Goal: Task Accomplishment & Management: Use online tool/utility

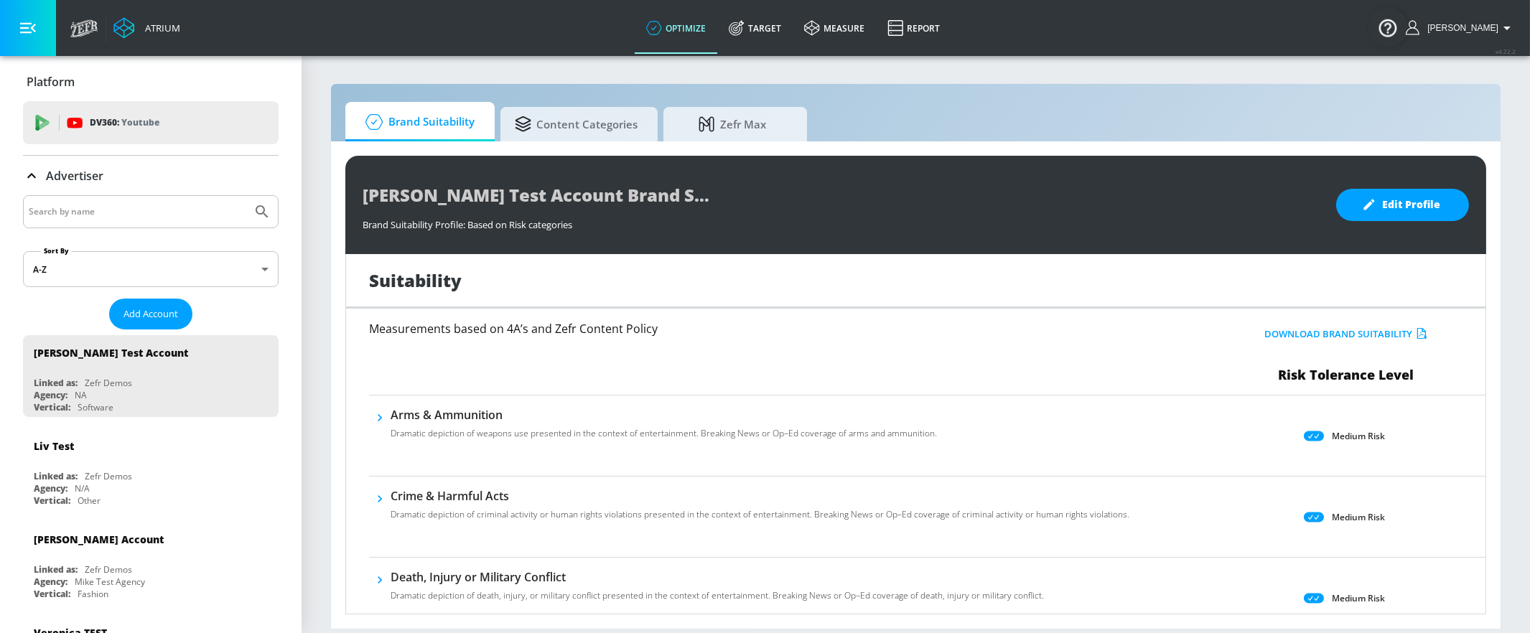
click at [126, 203] on input "Search by name" at bounding box center [138, 212] width 218 height 19
type input "general [PERSON_NAME]"
click at [268, 205] on icon "Submit Search" at bounding box center [262, 211] width 17 height 17
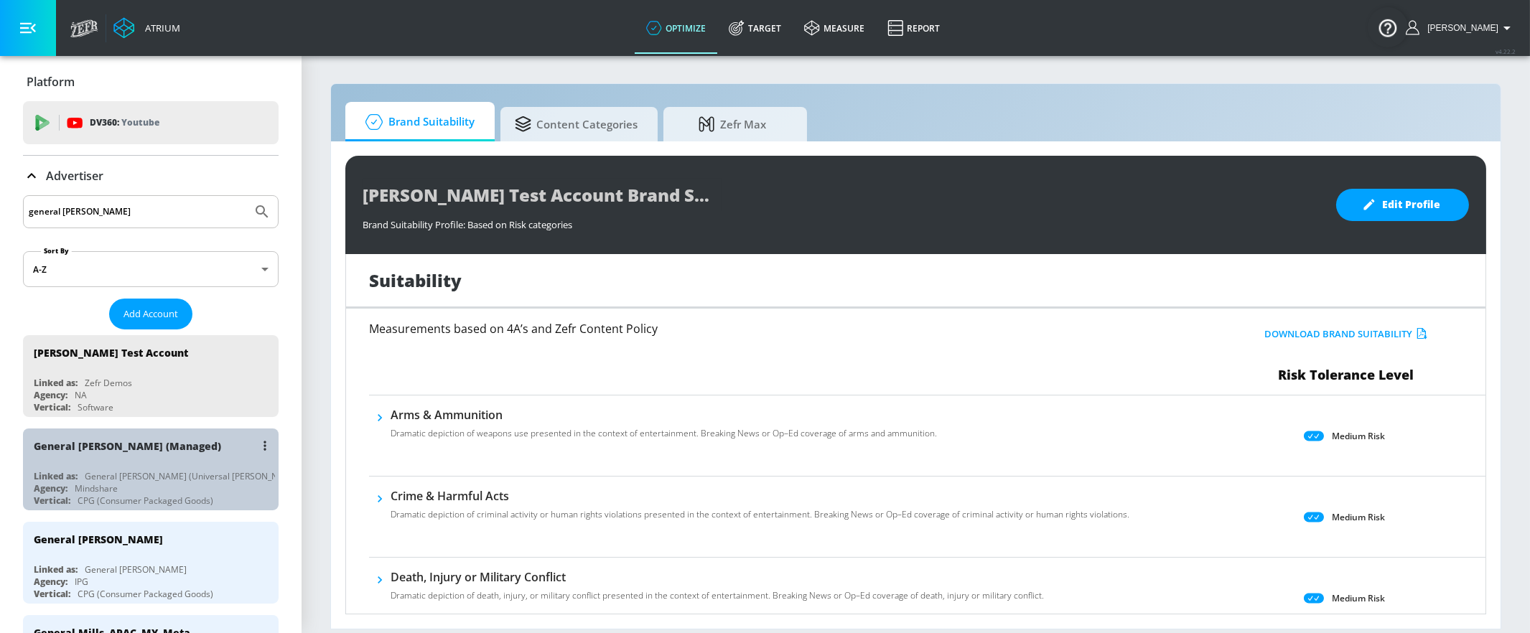
click at [125, 457] on div "General [PERSON_NAME] (Managed)" at bounding box center [154, 446] width 241 height 34
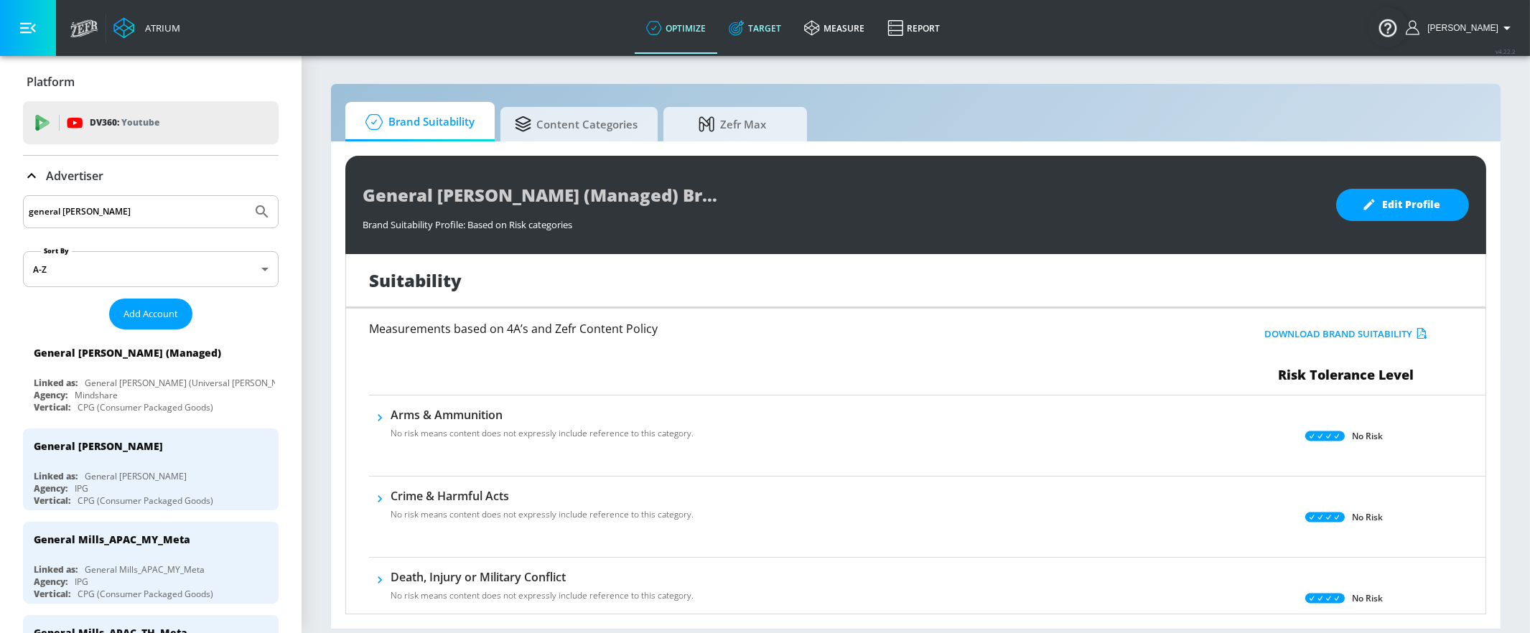
click at [777, 12] on link "Target" at bounding box center [754, 28] width 75 height 52
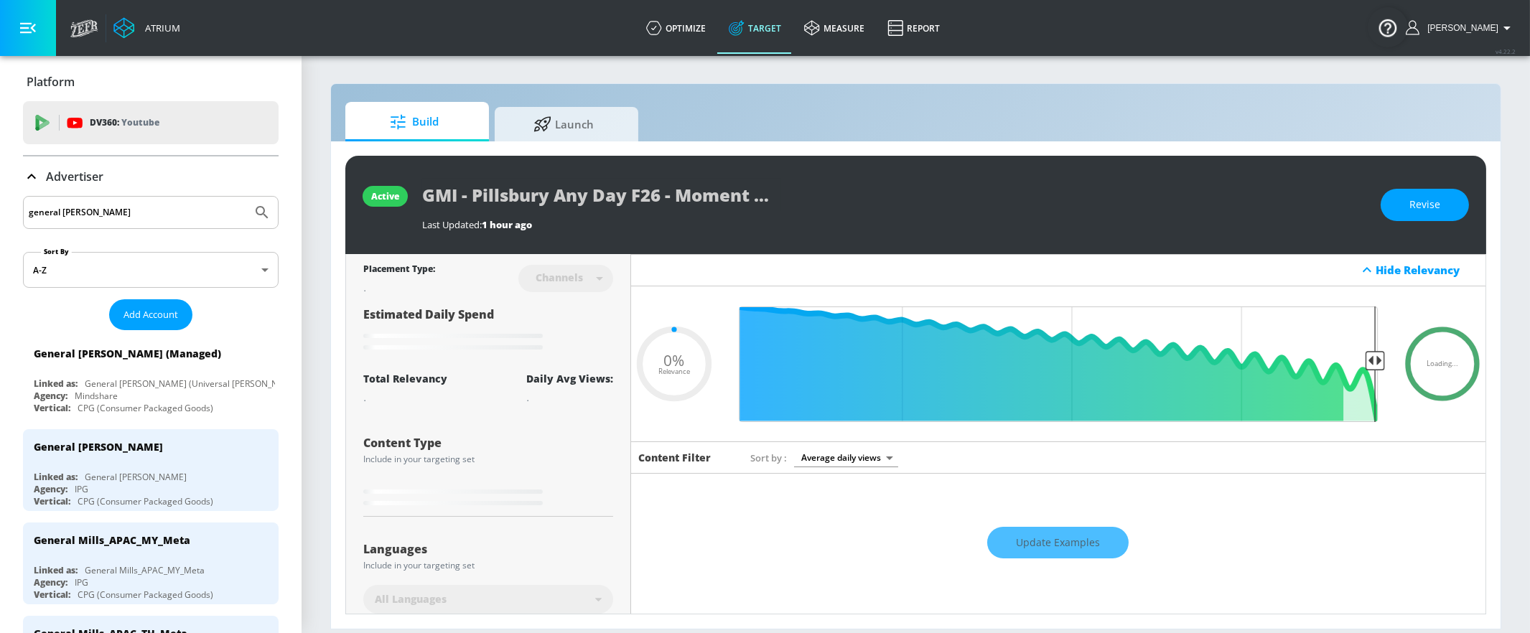
type input "0.05"
drag, startPoint x: 623, startPoint y: 113, endPoint x: 512, endPoint y: 51, distance: 127.6
click at [623, 113] on link "Launch" at bounding box center [567, 124] width 144 height 34
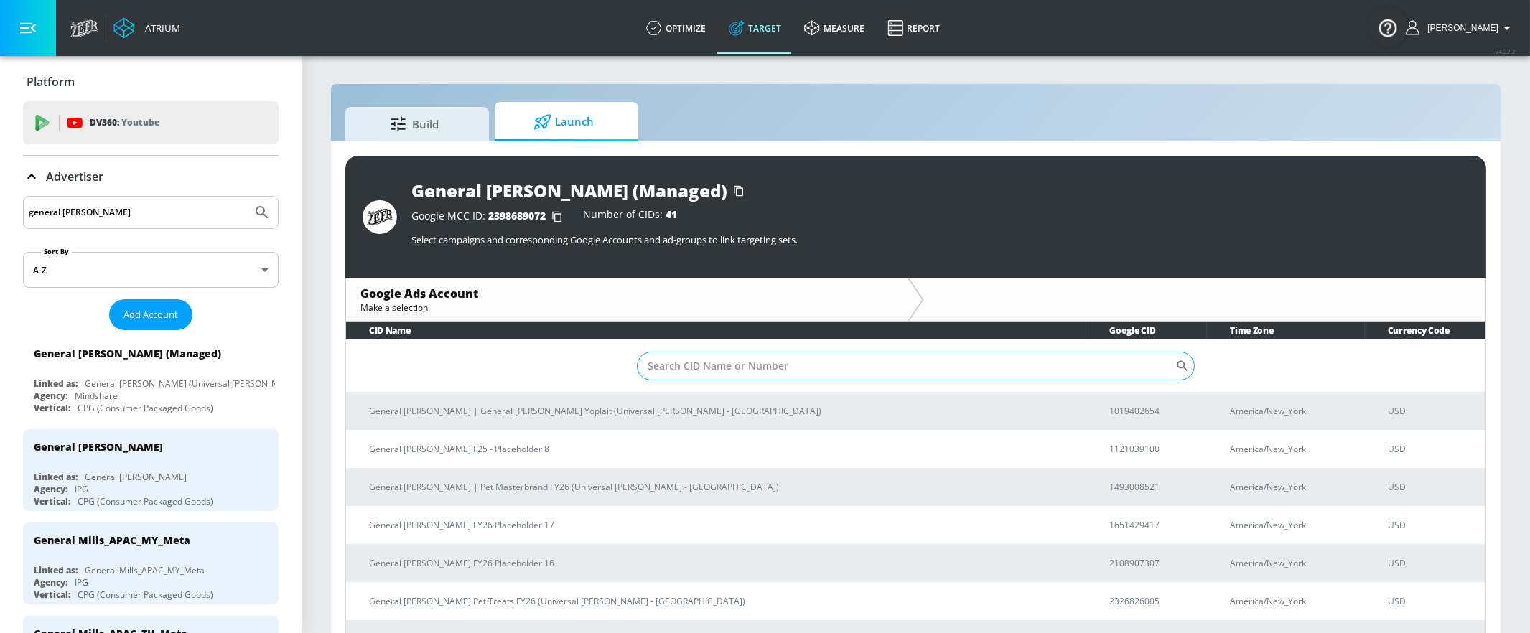
click at [700, 370] on input "Sort By" at bounding box center [906, 366] width 539 height 29
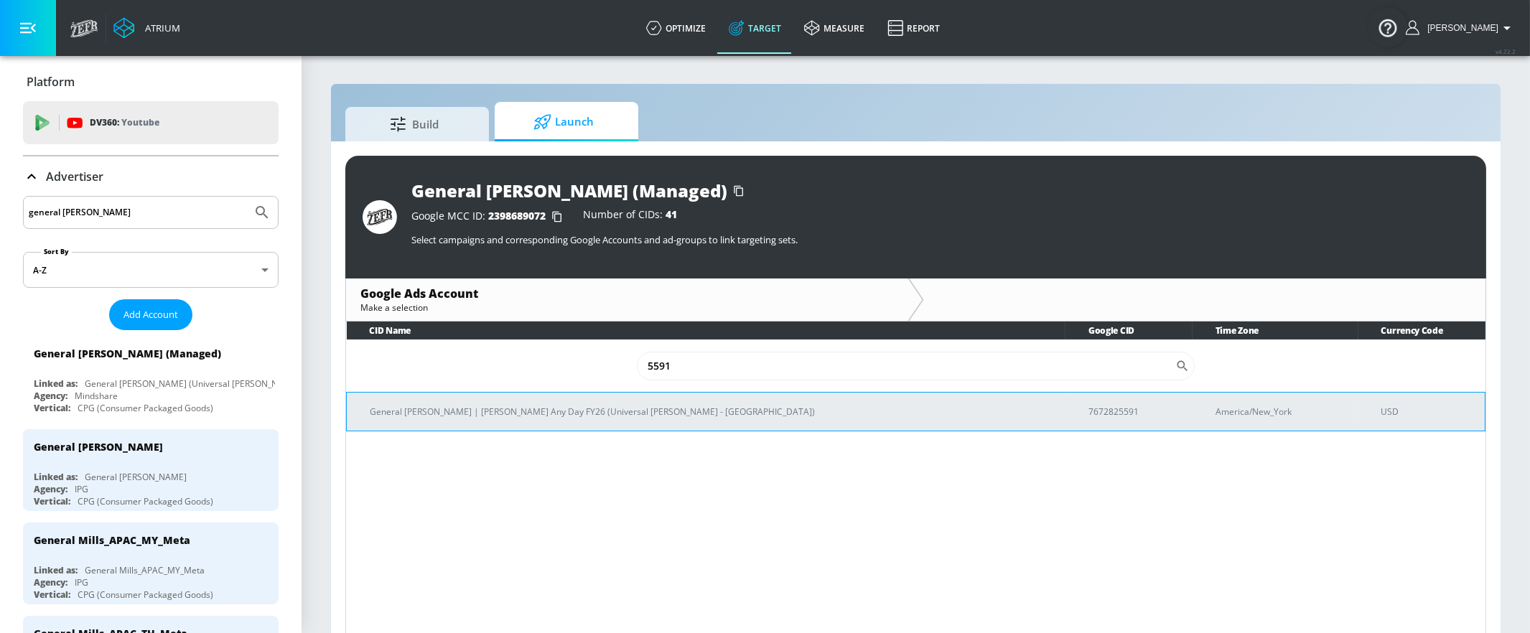
type input "5591"
click at [478, 418] on p "General [PERSON_NAME] | [PERSON_NAME] Any Day FY26 (Universal [PERSON_NAME] - […" at bounding box center [712, 411] width 684 height 15
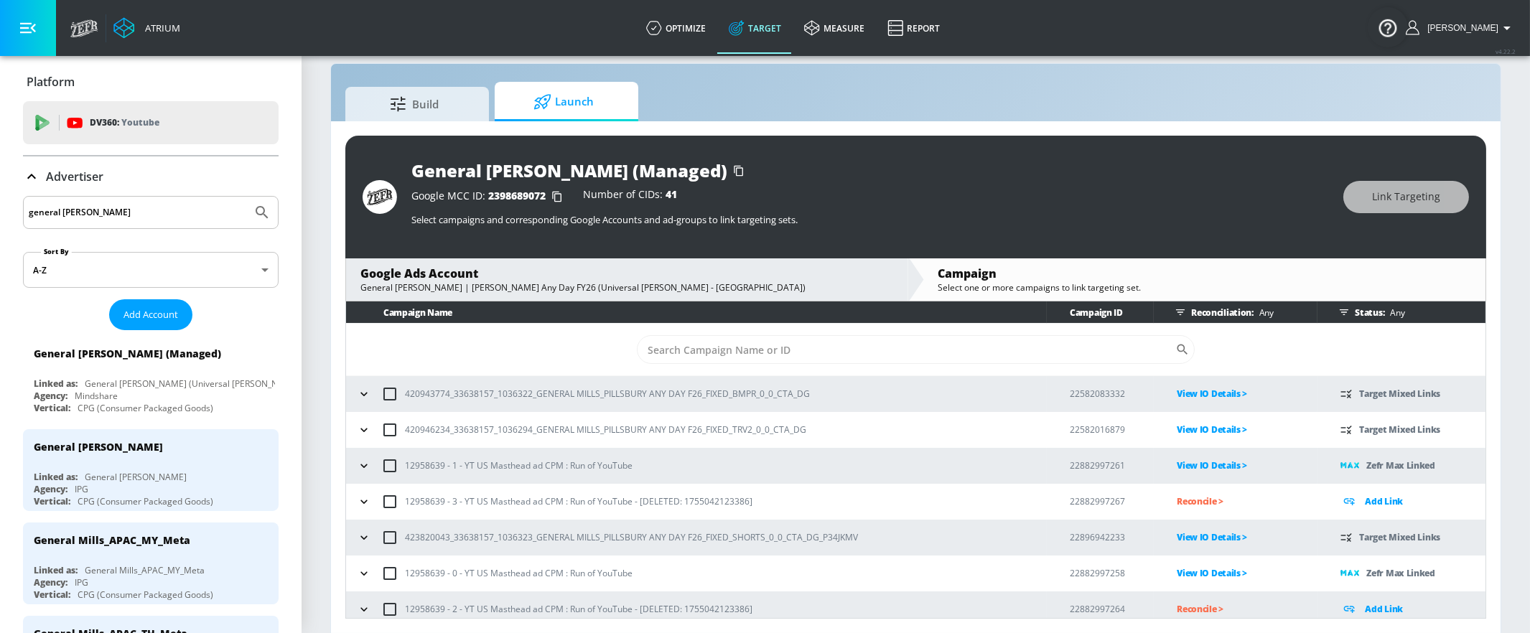
click at [363, 392] on icon "button" at bounding box center [364, 394] width 14 height 14
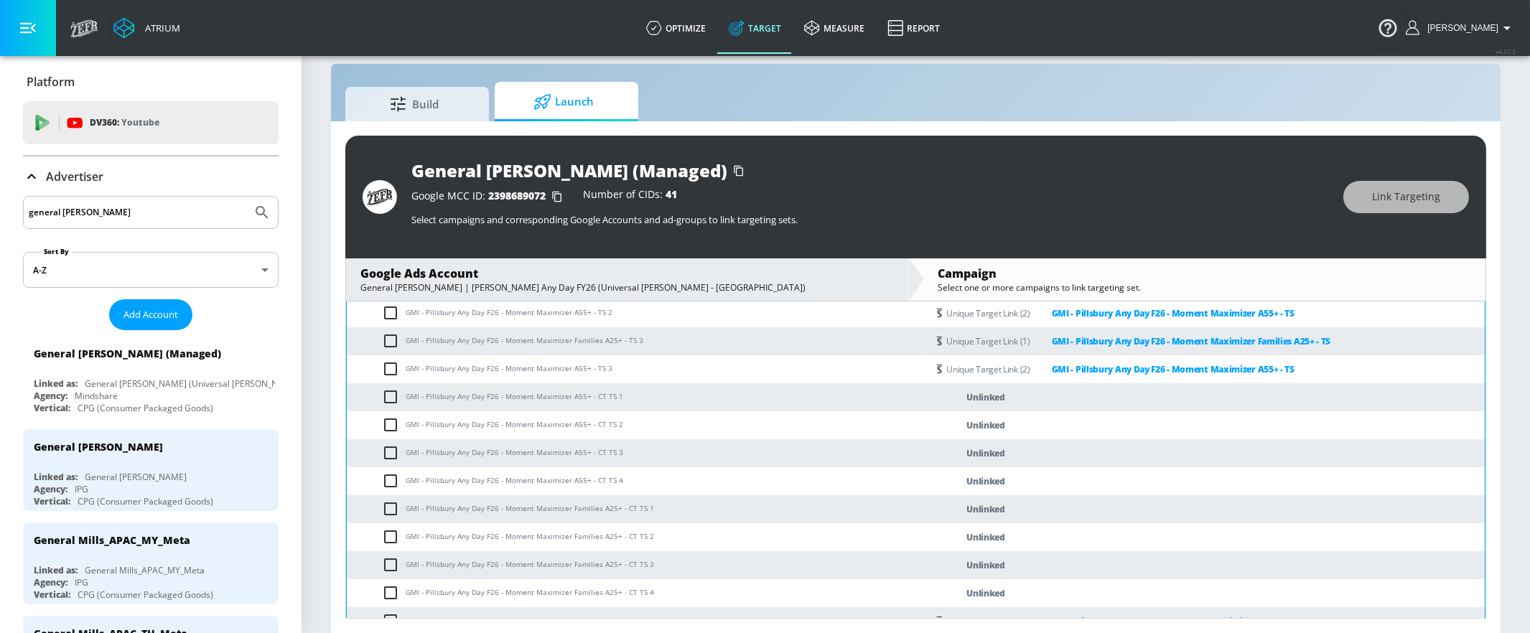
scroll to position [11252, 0]
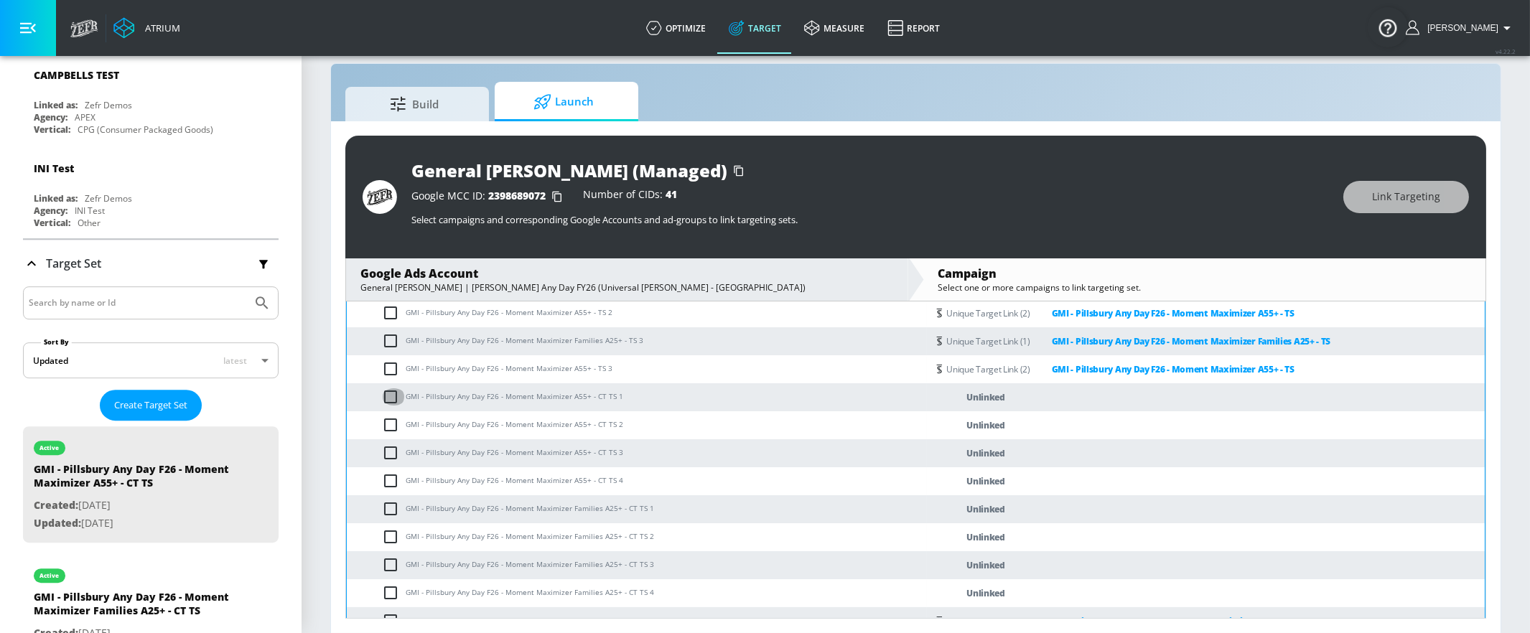
click at [392, 404] on input "checkbox" at bounding box center [394, 397] width 24 height 17
checkbox input "true"
click at [390, 426] on input "checkbox" at bounding box center [394, 425] width 24 height 17
checkbox input "true"
click at [392, 450] on input "checkbox" at bounding box center [394, 453] width 24 height 17
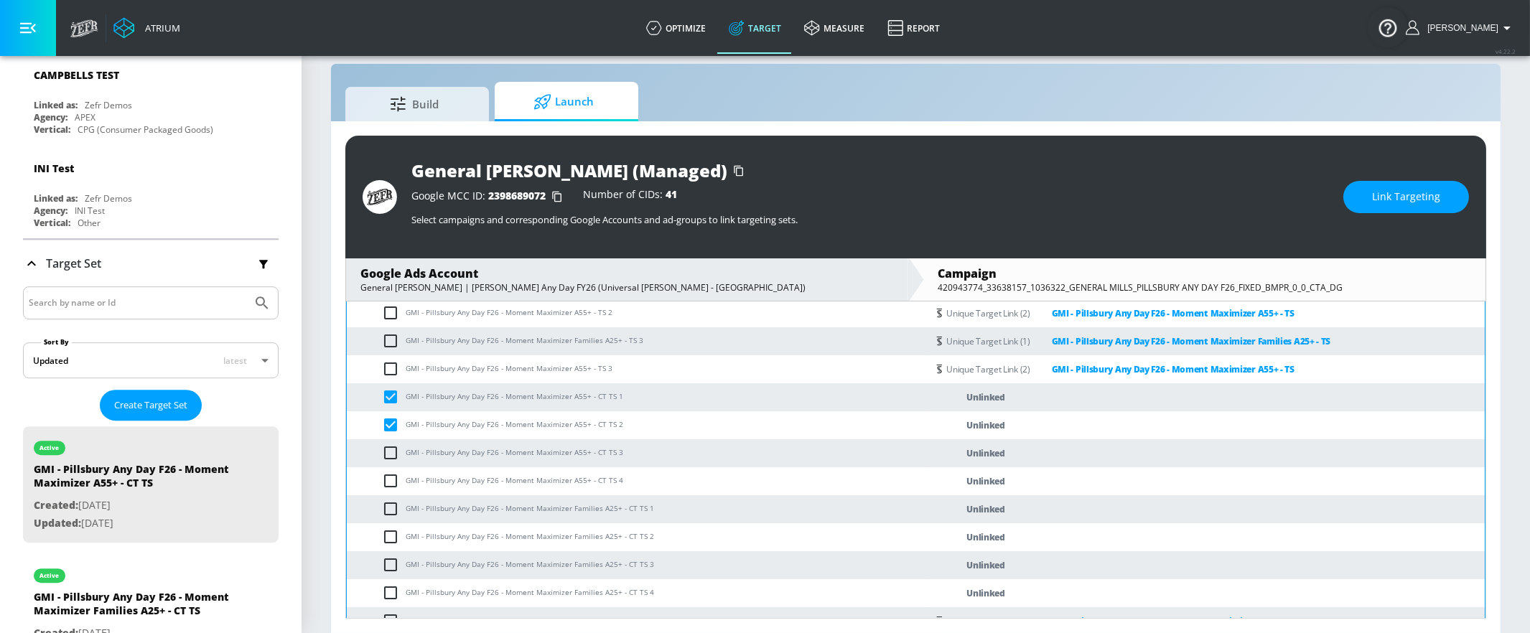
checkbox input "true"
drag, startPoint x: 383, startPoint y: 477, endPoint x: 406, endPoint y: 469, distance: 23.6
click at [383, 477] on input "checkbox" at bounding box center [394, 481] width 24 height 17
checkbox input "true"
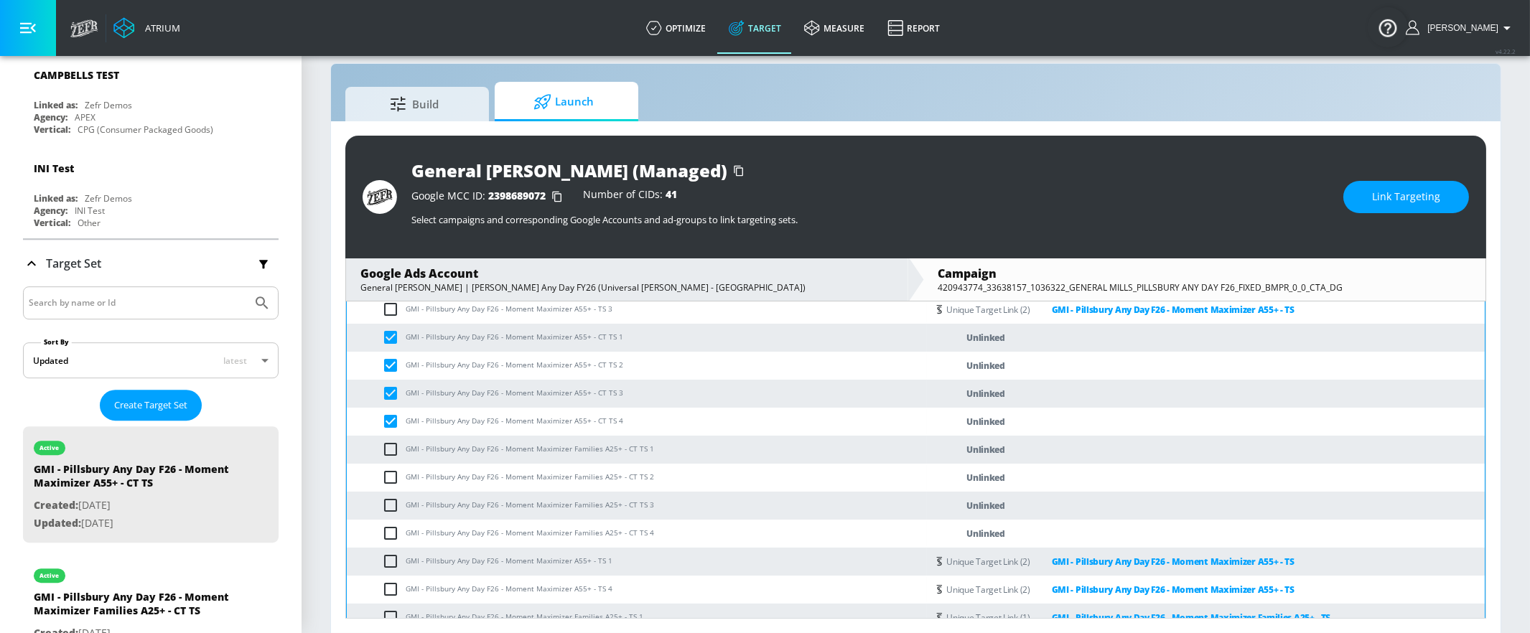
scroll to position [256, 0]
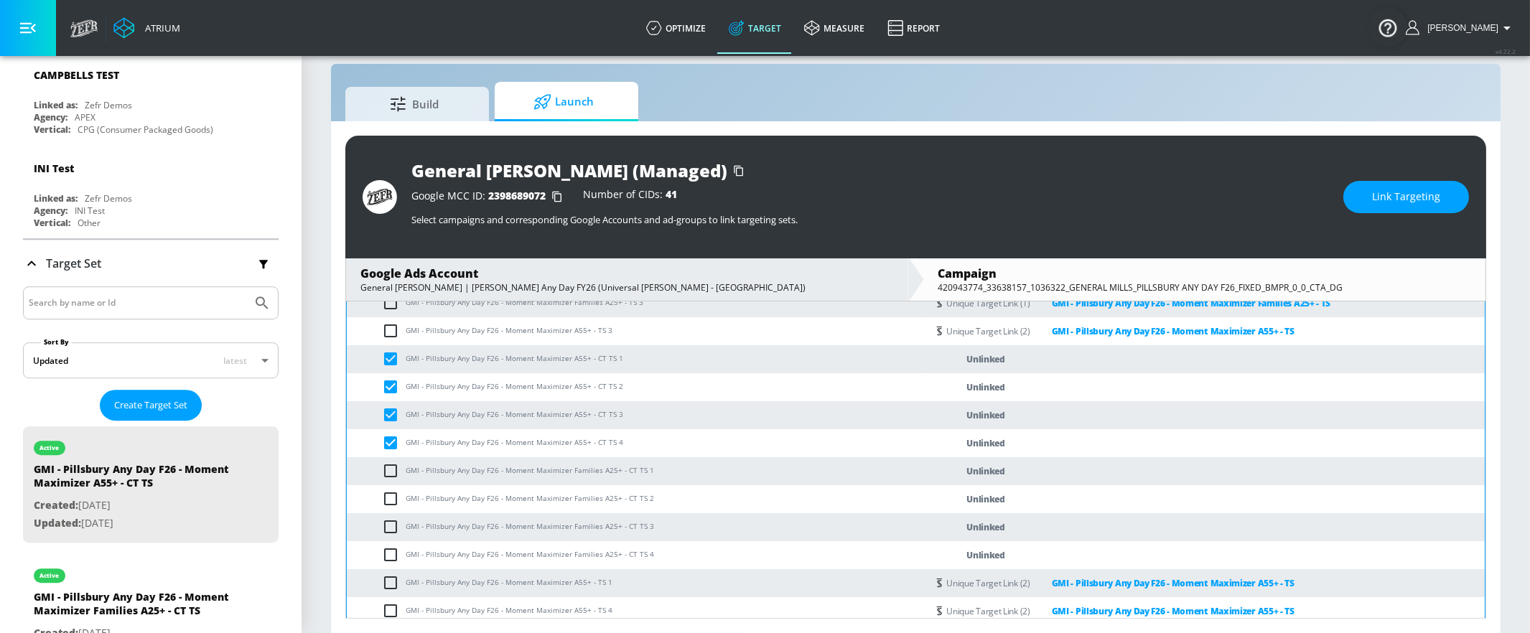
click at [1387, 190] on span "Link Targeting" at bounding box center [1406, 197] width 68 height 18
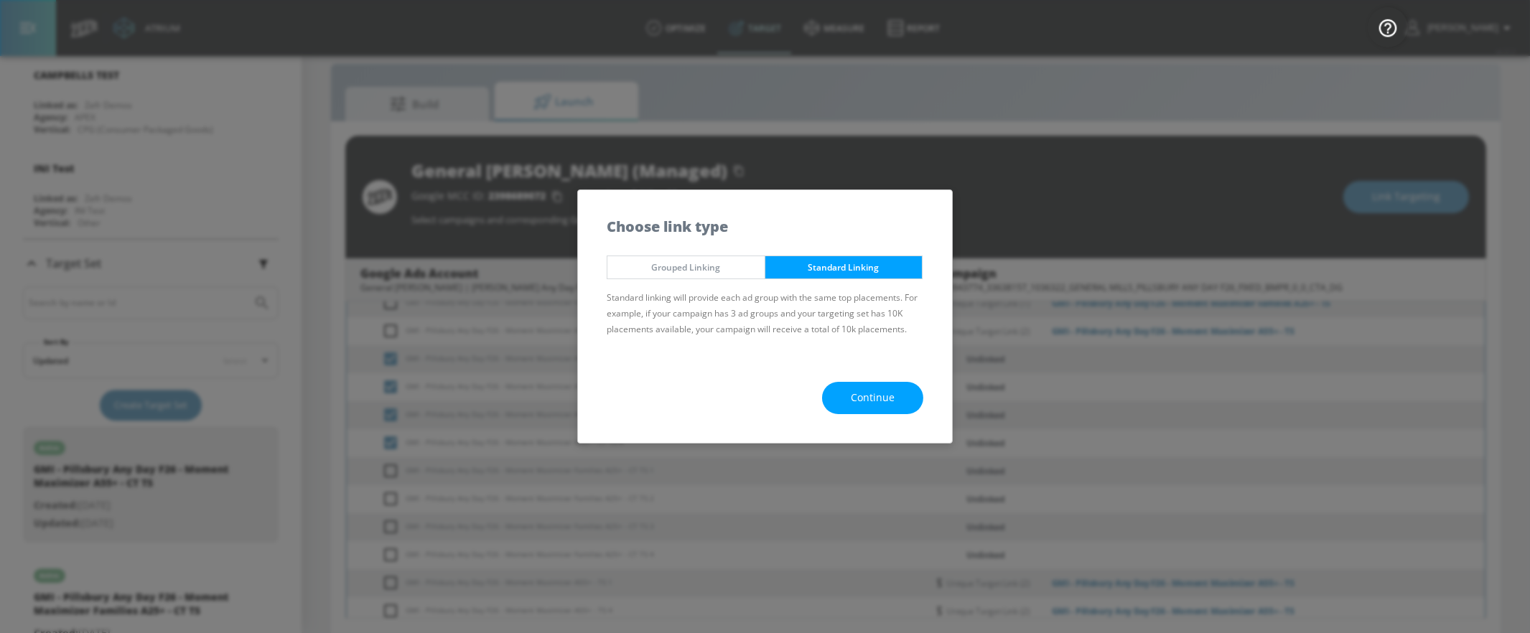
click at [873, 385] on button "Continue" at bounding box center [872, 398] width 101 height 32
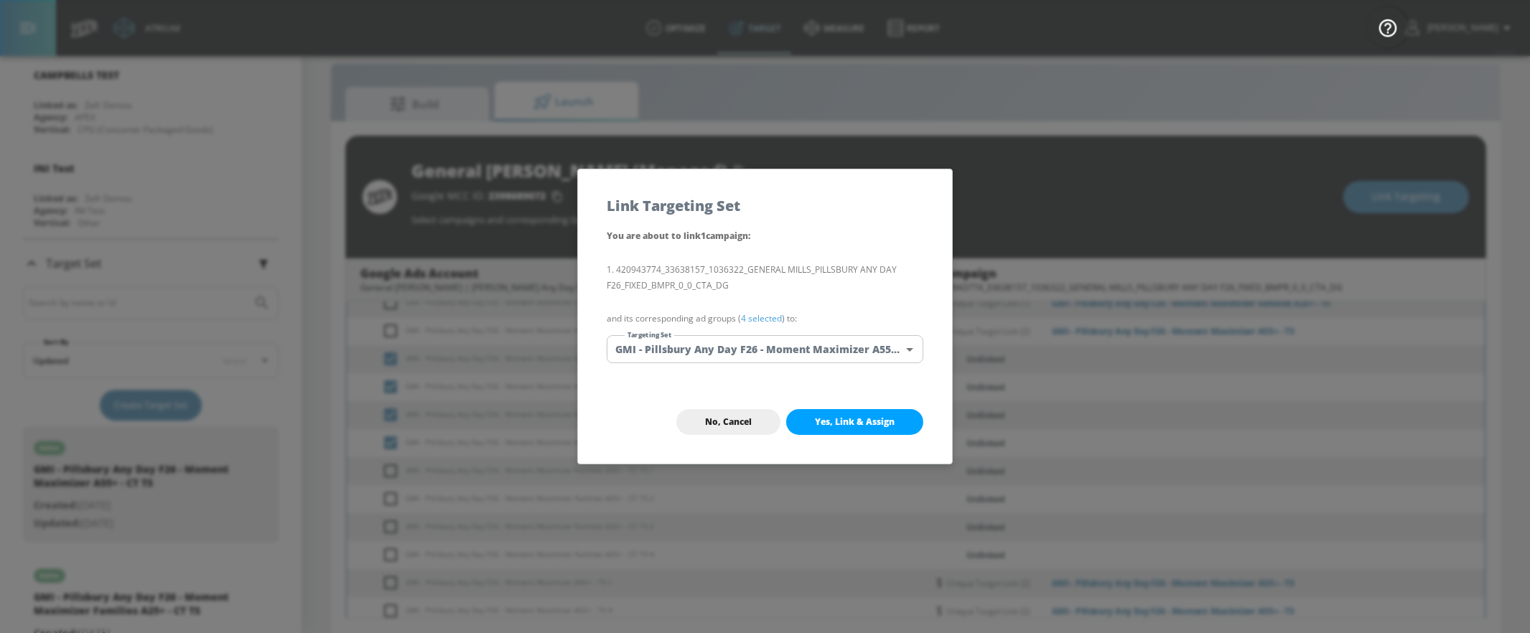
click at [849, 350] on body "Atrium optimize Target measure Report optimize Target measure Report v 4.22.2 Y…" at bounding box center [765, 307] width 1530 height 654
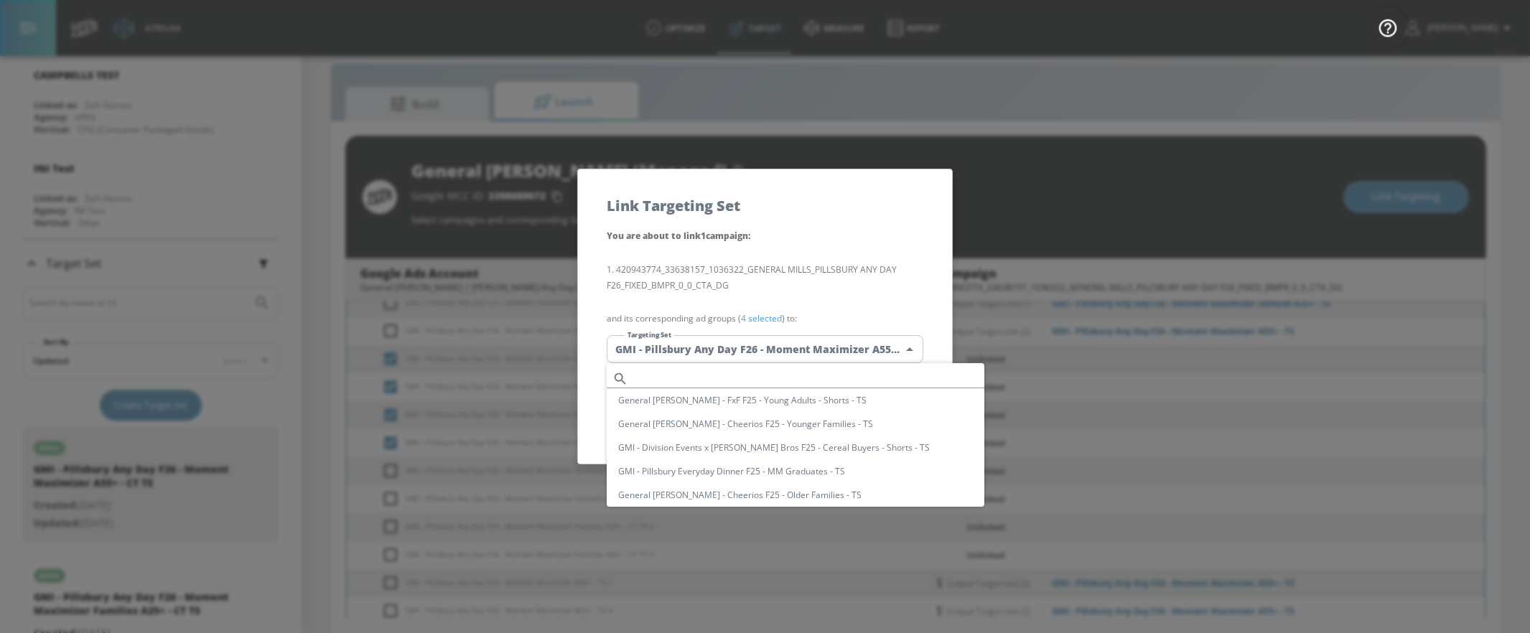
scroll to position [4656, 0]
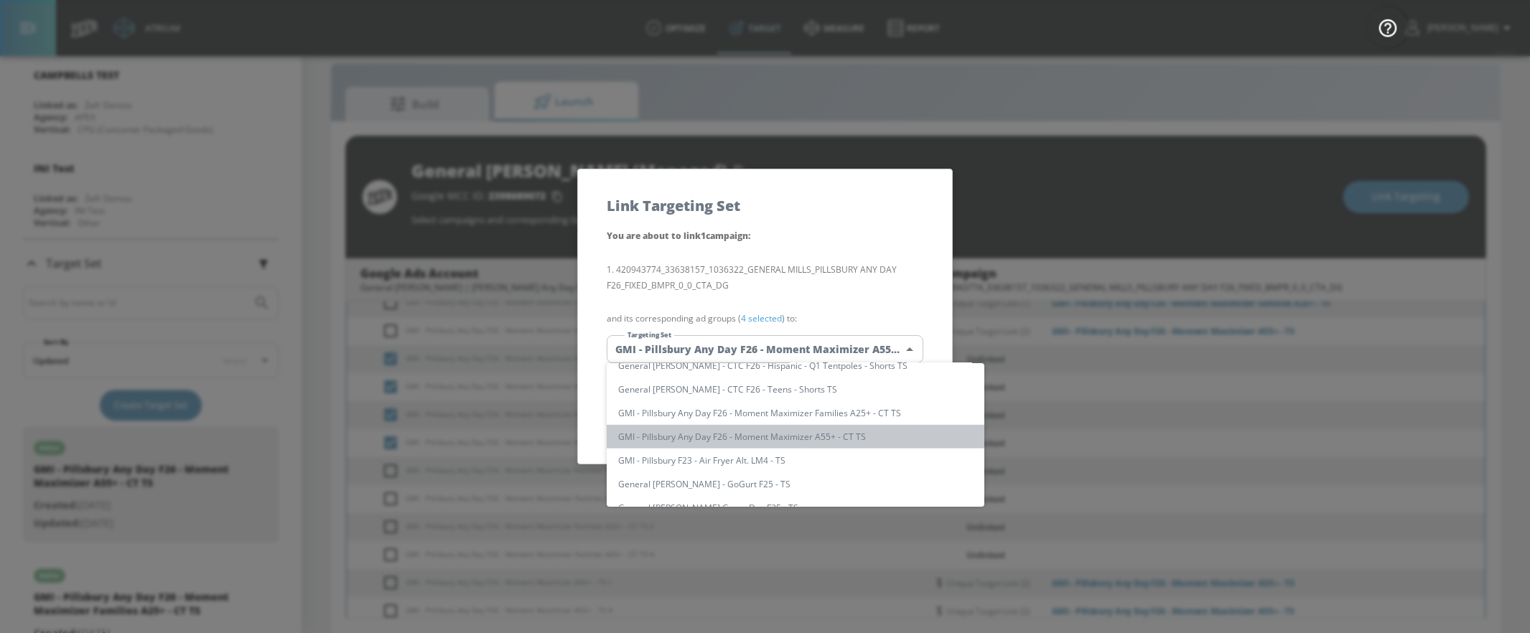
click at [825, 434] on li "GMI - Pillsbury Any Day F26 - Moment Maximizer A55+ - CT TS" at bounding box center [796, 437] width 378 height 24
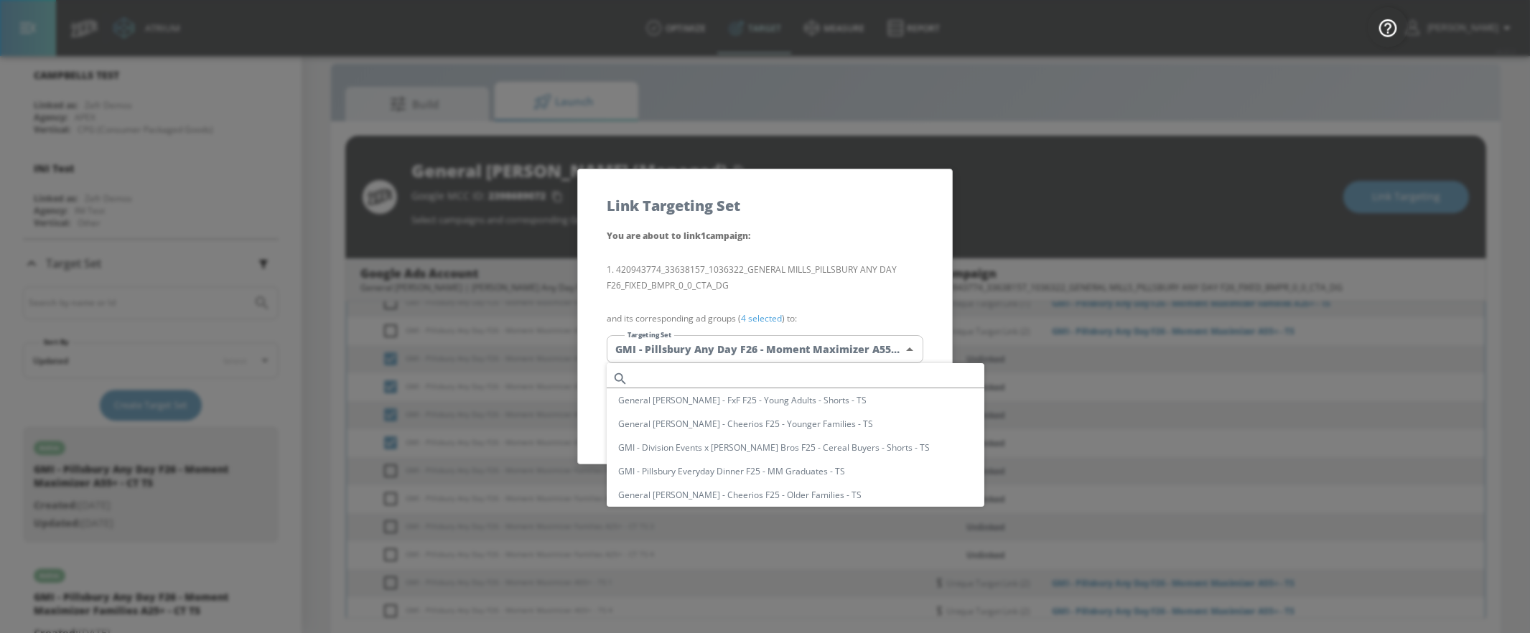
click at [839, 355] on body "Atrium optimize Target measure Report optimize Target measure Report v 4.22.2 Y…" at bounding box center [765, 307] width 1530 height 654
click at [842, 434] on li "GMI - Pillsbury Any Day F26 - Moment Maximizer A55+ - CT TS" at bounding box center [796, 437] width 378 height 24
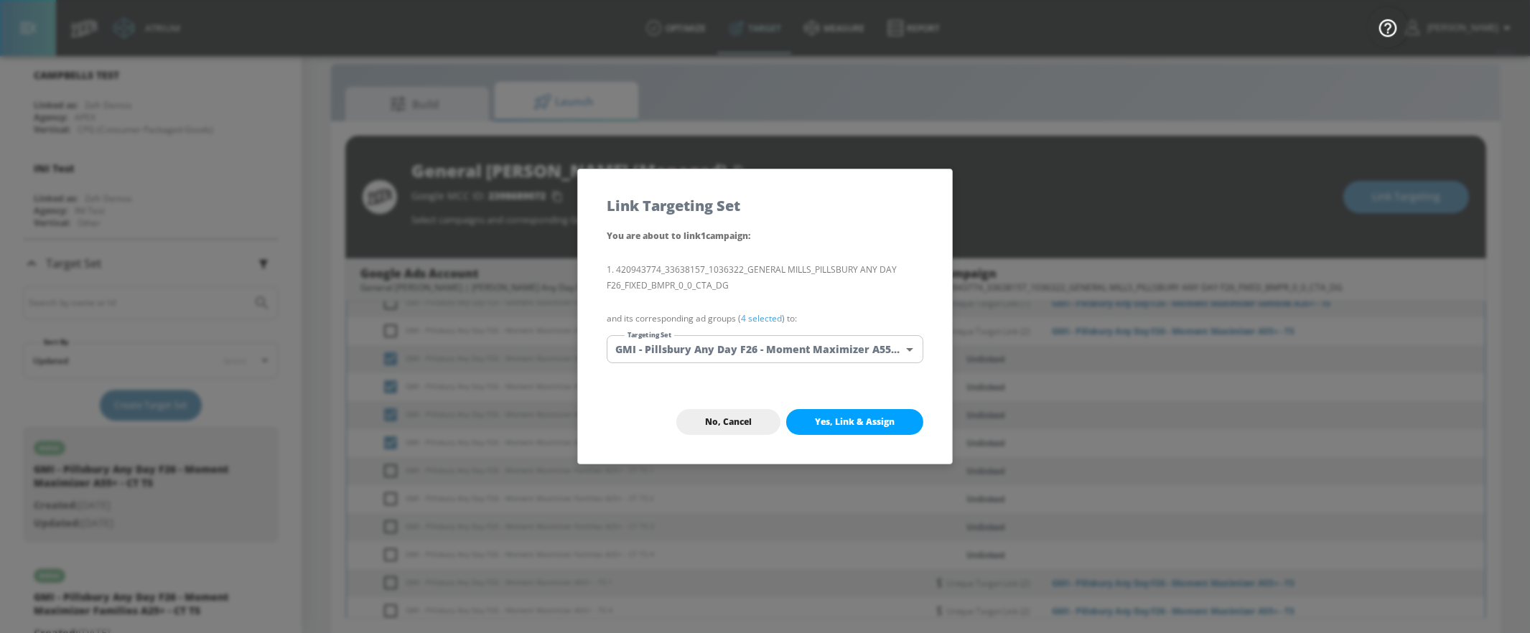
click at [878, 428] on button "Yes, Link & Assign" at bounding box center [854, 422] width 137 height 26
checkbox input "false"
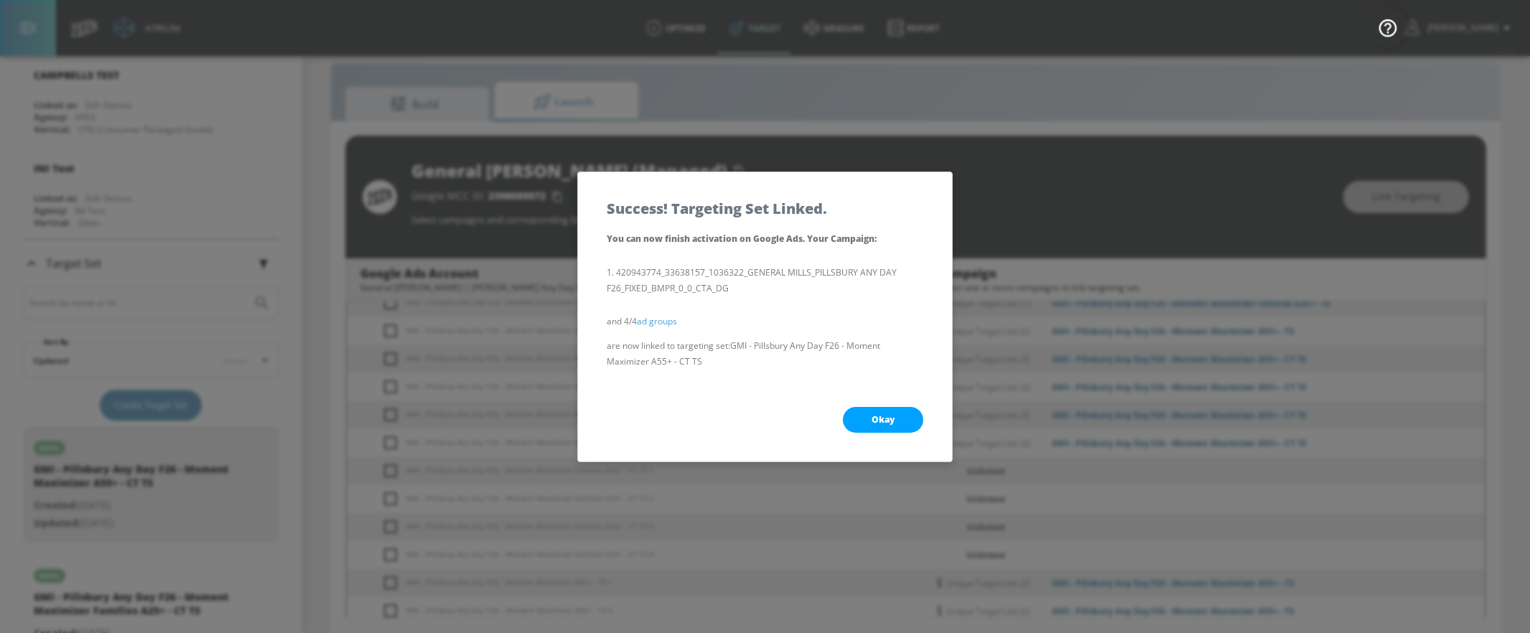
click at [880, 427] on button "Okay" at bounding box center [883, 420] width 80 height 26
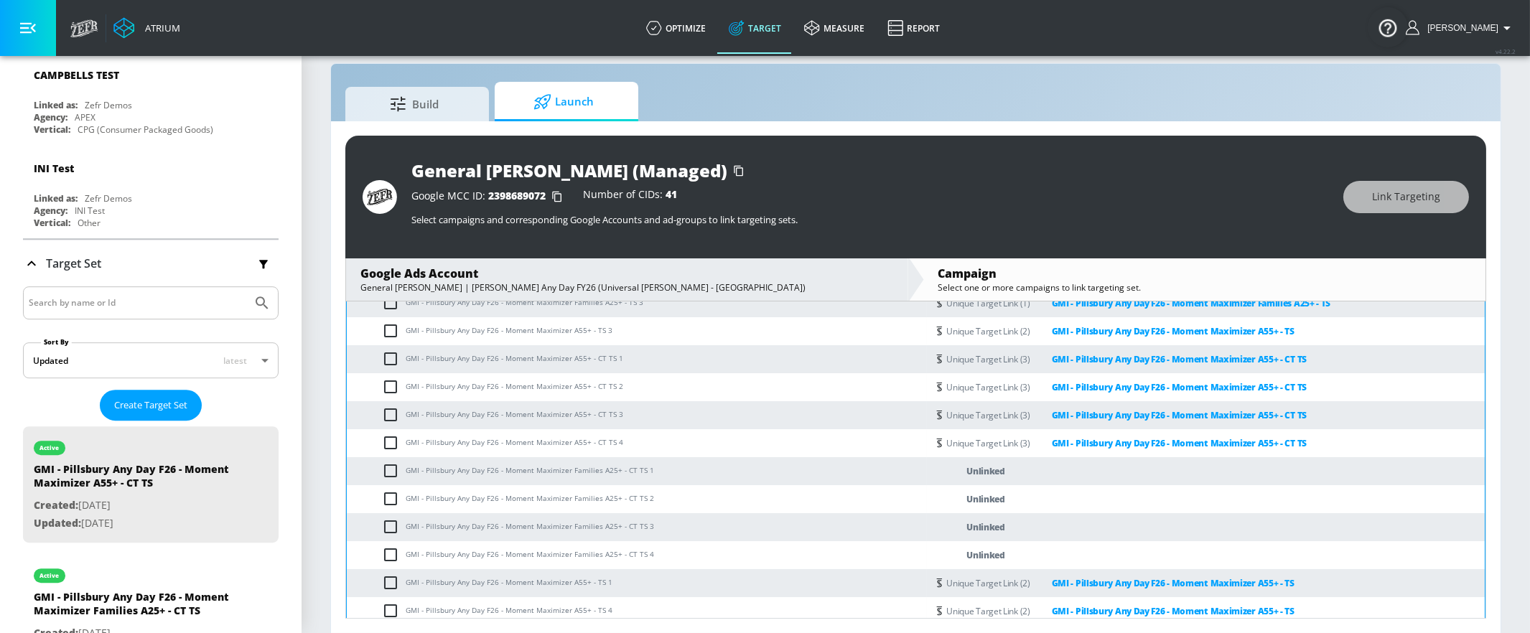
click at [391, 473] on input "checkbox" at bounding box center [394, 470] width 24 height 17
checkbox input "true"
click at [391, 488] on td "GMI - Pillsbury Any Day F26 - Moment Maximizer Families A25+ - CT TS 2" at bounding box center [637, 499] width 580 height 28
drag, startPoint x: 391, startPoint y: 491, endPoint x: 391, endPoint y: 505, distance: 13.6
click at [391, 491] on input "checkbox" at bounding box center [394, 498] width 24 height 17
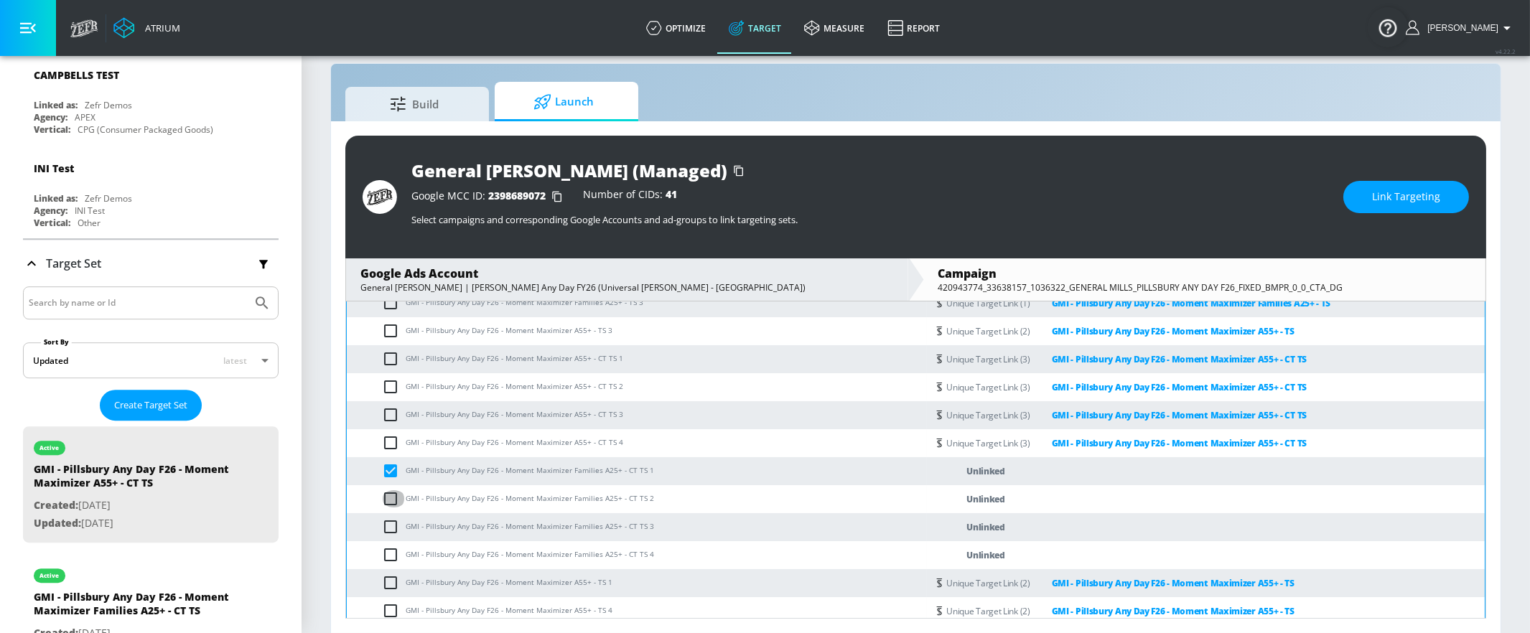
checkbox input "true"
click at [390, 519] on input "checkbox" at bounding box center [394, 527] width 24 height 17
checkbox input "true"
click at [391, 548] on input "checkbox" at bounding box center [394, 555] width 24 height 17
checkbox input "true"
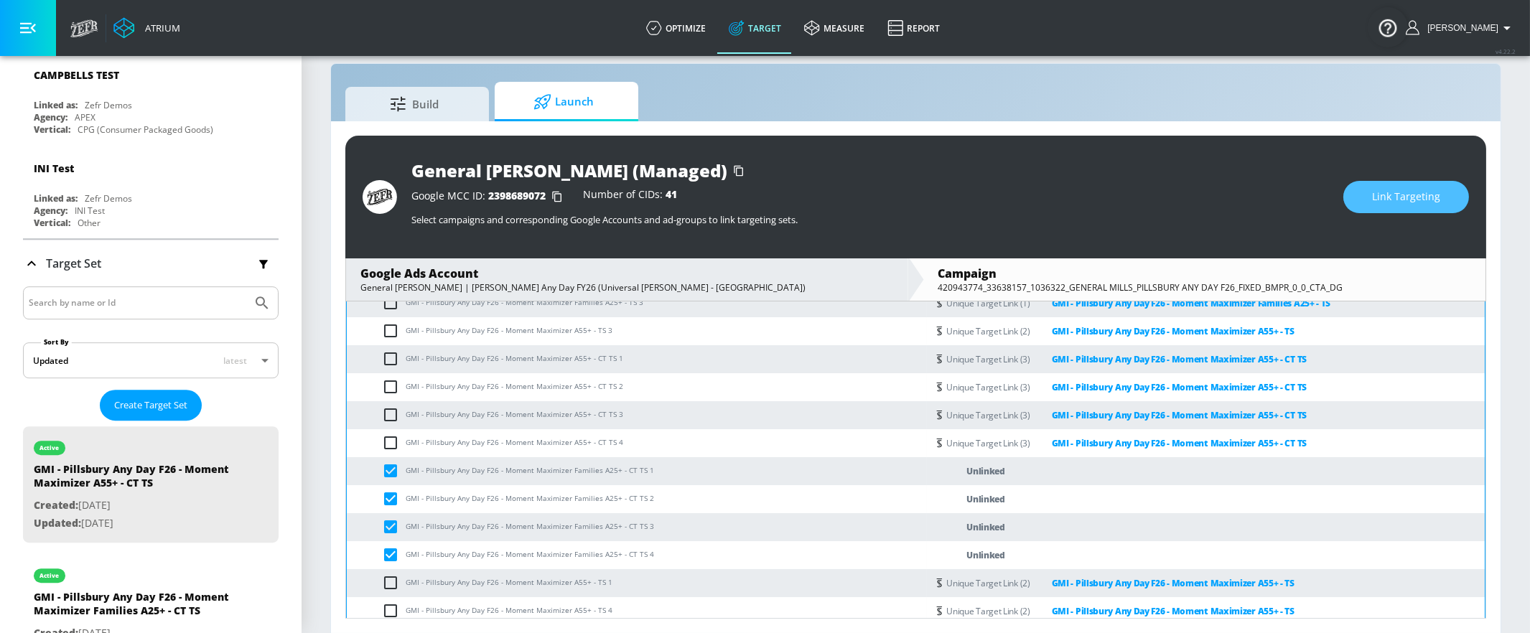
click at [1367, 195] on button "Link Targeting" at bounding box center [1407, 197] width 126 height 32
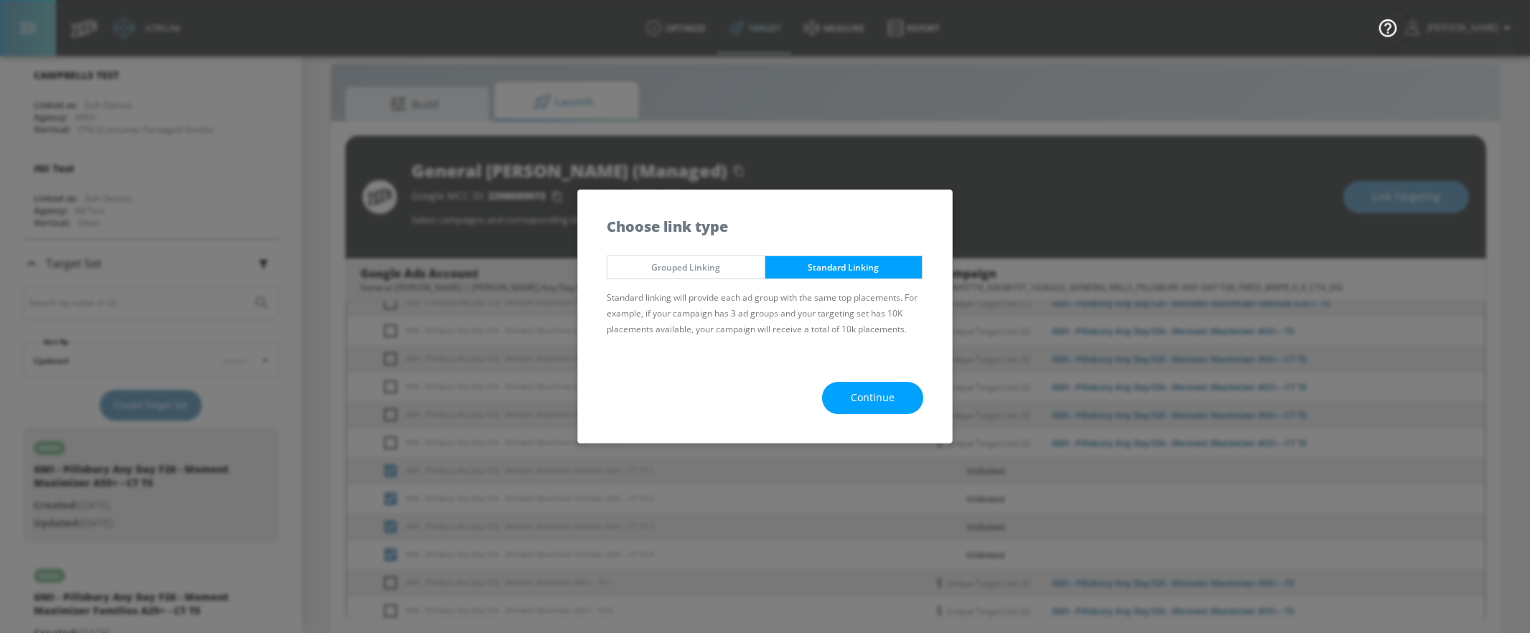
click at [906, 408] on button "Continue" at bounding box center [872, 398] width 101 height 32
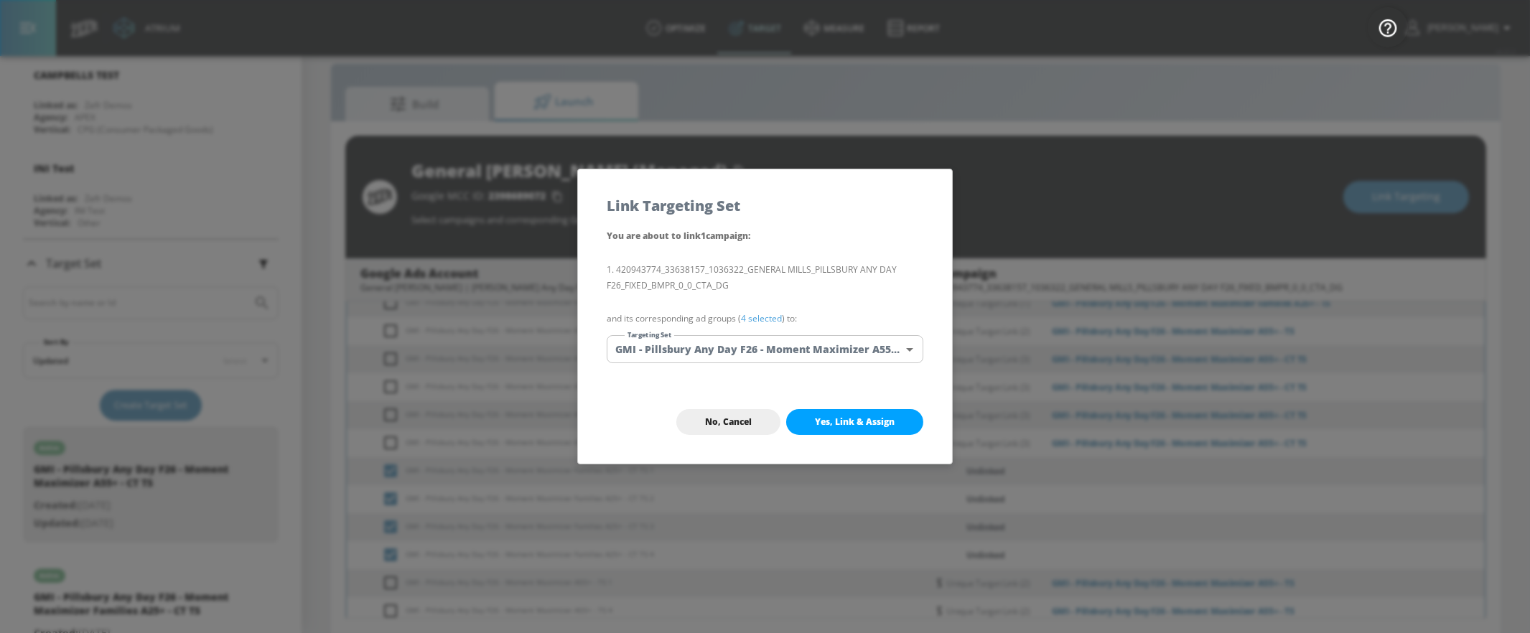
click at [803, 351] on body "Atrium optimize Target measure Report optimize Target measure Report v 4.22.2 Y…" at bounding box center [765, 307] width 1530 height 654
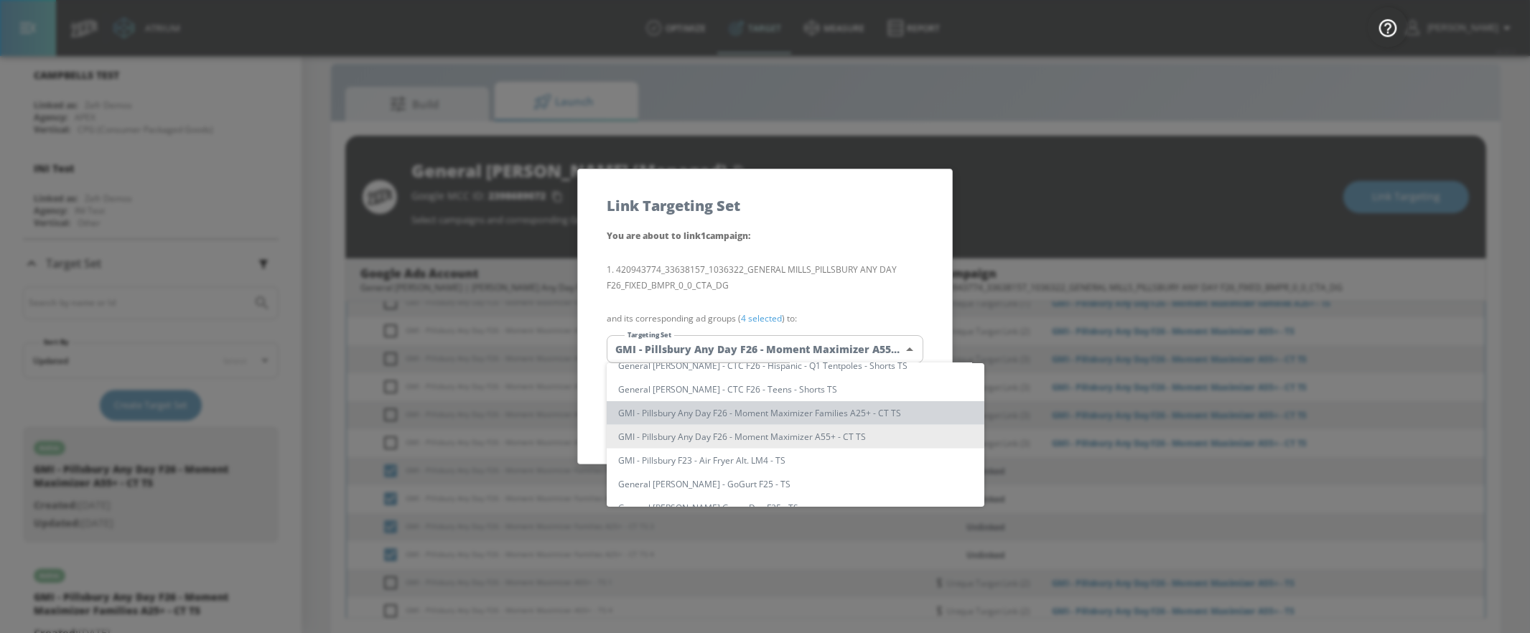
click at [860, 411] on li "GMI - Pillsbury Any Day F26 - Moment Maximizer Families A25+ - CT TS" at bounding box center [796, 413] width 378 height 24
type input "f63de11b-d58e-40d9-bb53-7f2a02b2481d"
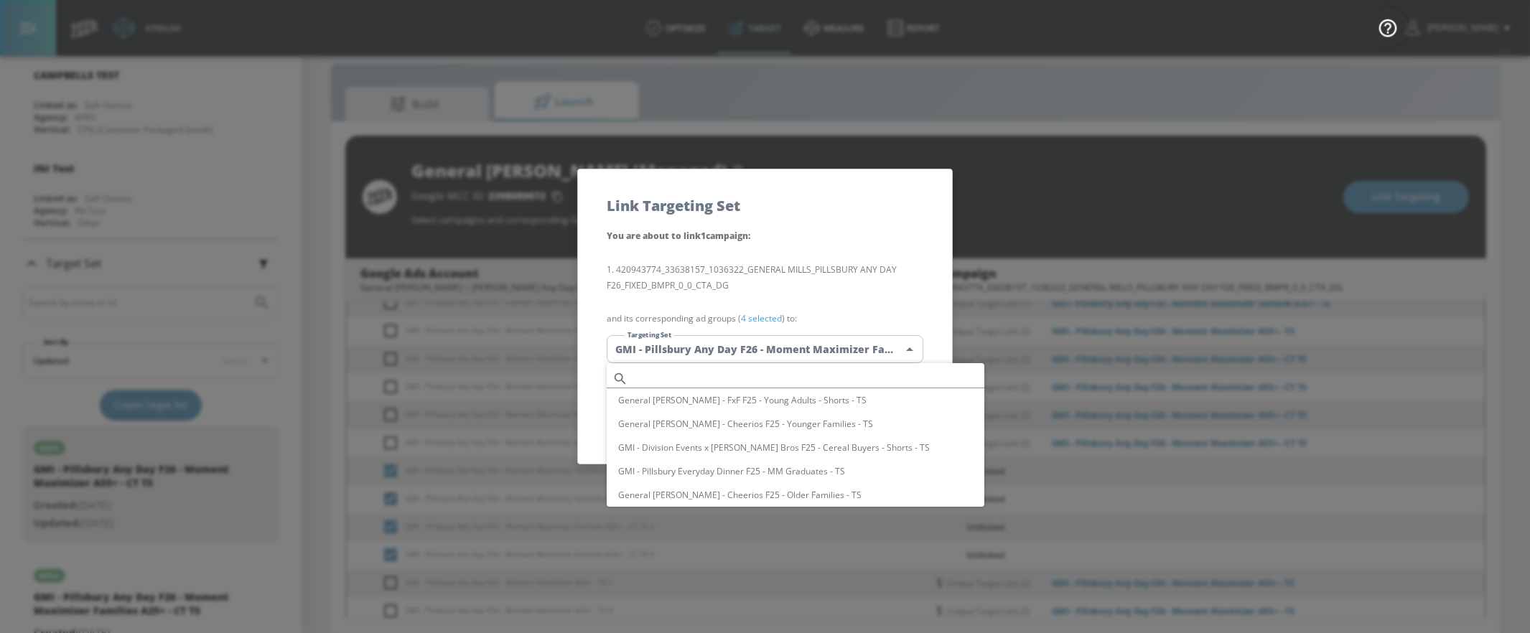
click at [858, 356] on body "Atrium optimize Target measure Report optimize Target measure Report v 4.22.2 Y…" at bounding box center [765, 307] width 1530 height 654
click at [855, 431] on li "GMI - Pillsbury Any Day F26 - Moment Maximizer Families A25+ - CT TS" at bounding box center [796, 437] width 378 height 24
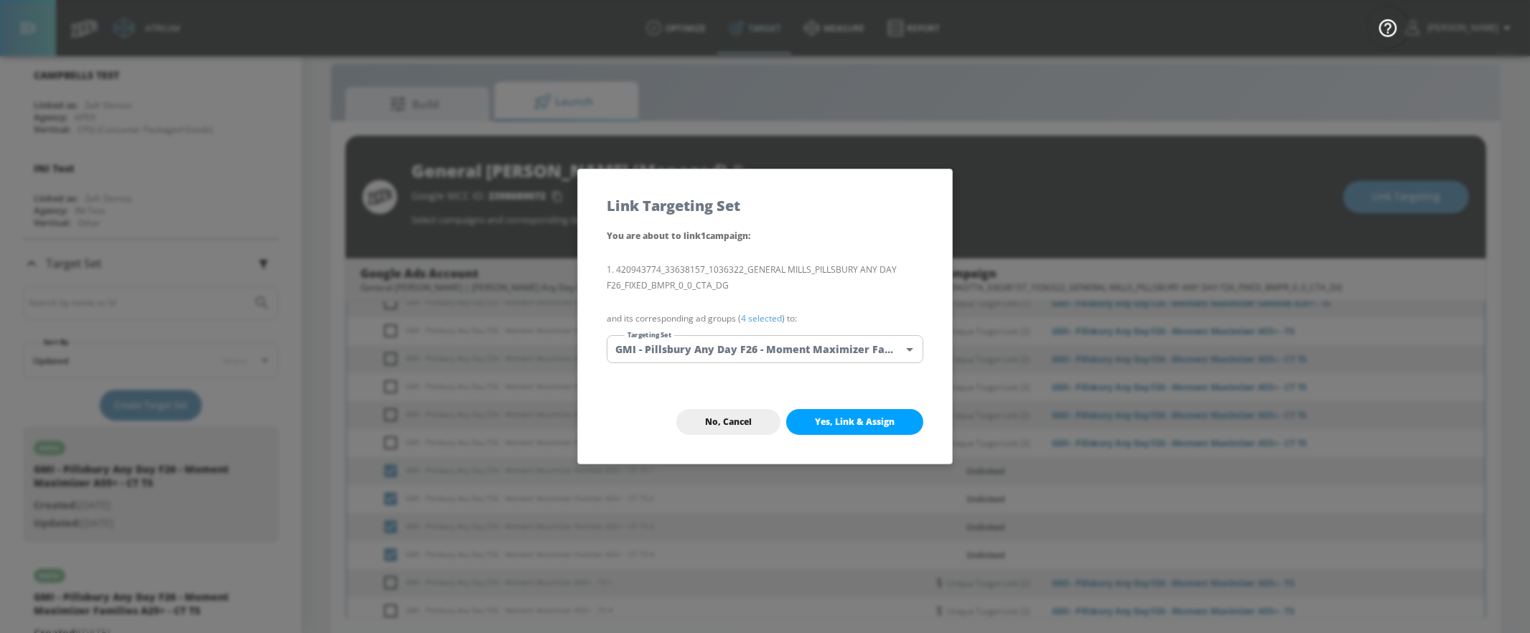
click at [871, 420] on span "Yes, Link & Assign" at bounding box center [855, 422] width 80 height 11
checkbox input "false"
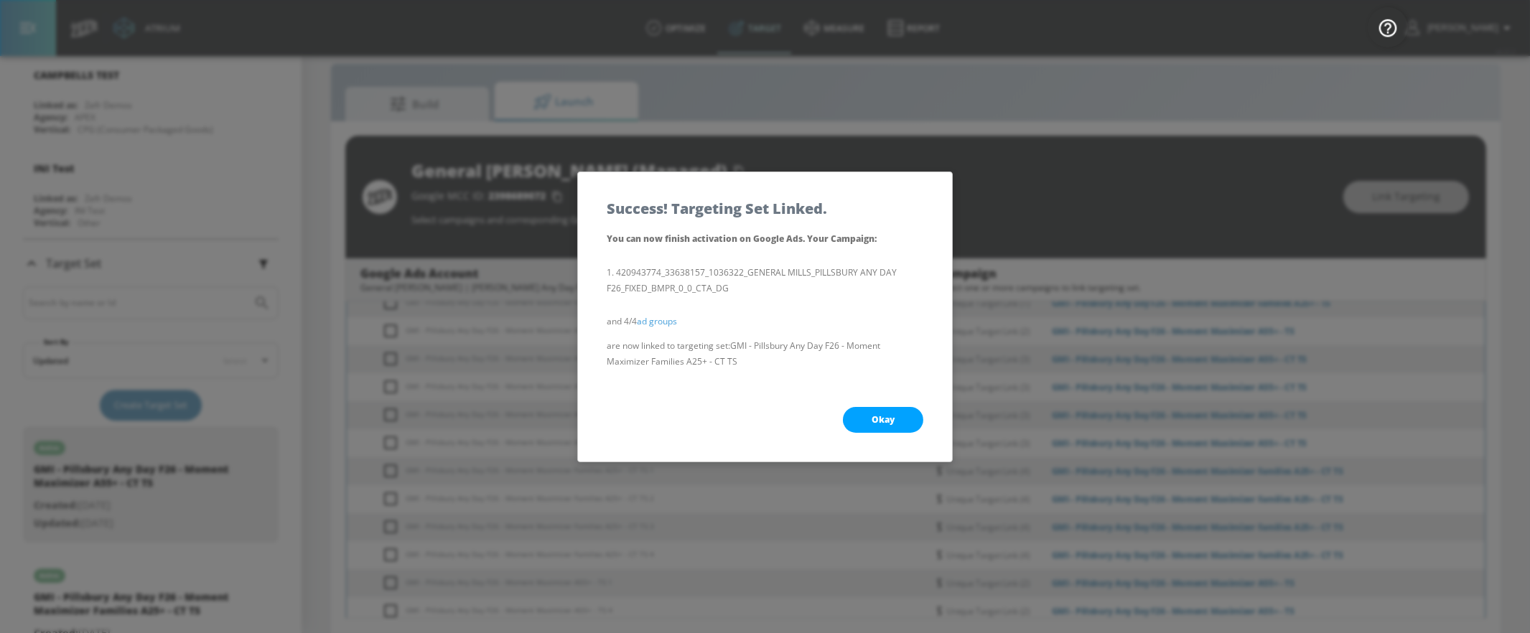
click at [872, 420] on span "Okay" at bounding box center [883, 419] width 23 height 11
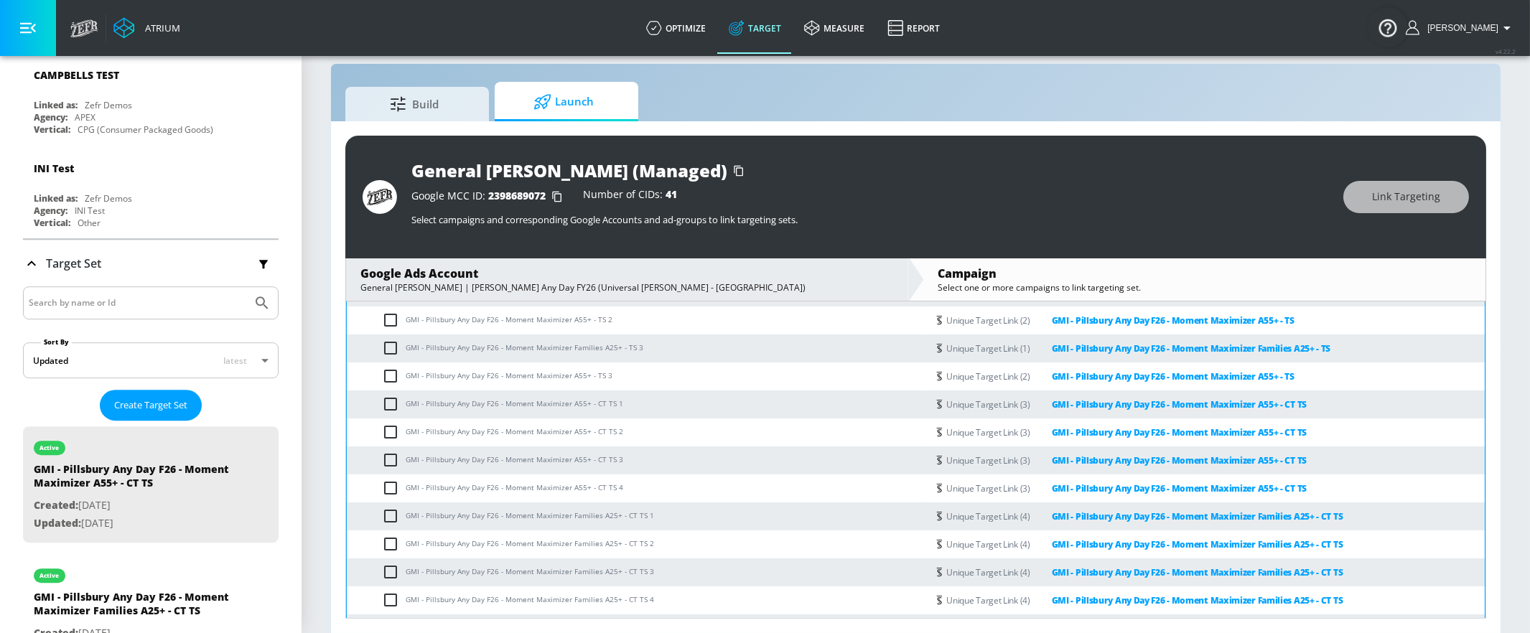
scroll to position [218, 0]
